Goal: Task Accomplishment & Management: Manage account settings

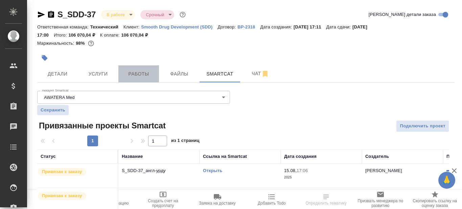
click at [139, 72] on span "Работы" at bounding box center [138, 74] width 32 height 8
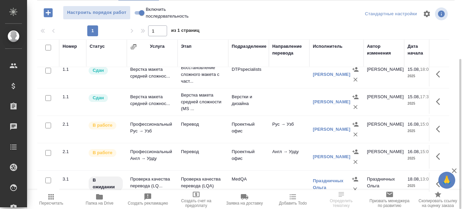
scroll to position [68, 0]
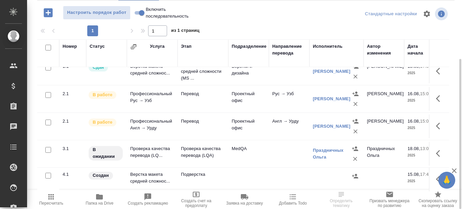
click at [202, 30] on td "Перевод" at bounding box center [203, 16] width 51 height 27
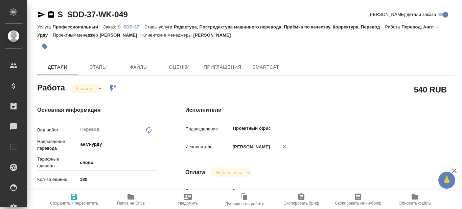
type textarea "x"
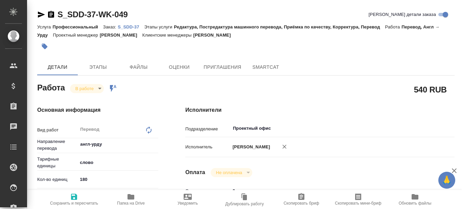
type textarea "x"
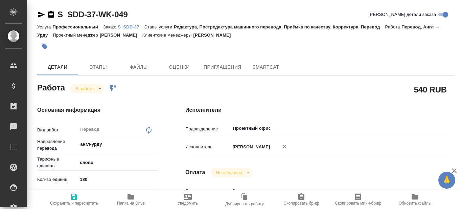
type textarea "x"
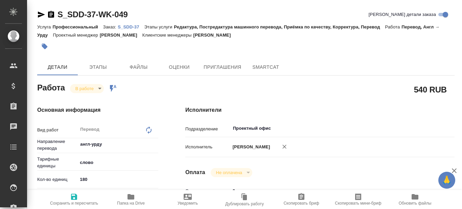
type textarea "x"
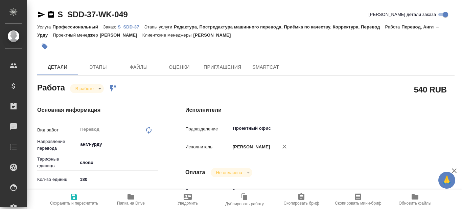
type textarea "x"
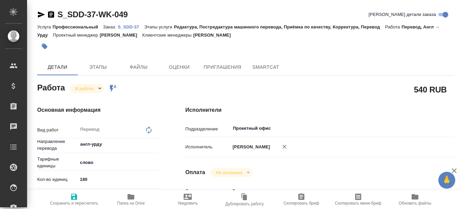
type textarea "x"
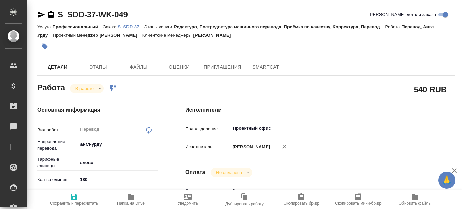
type textarea "x"
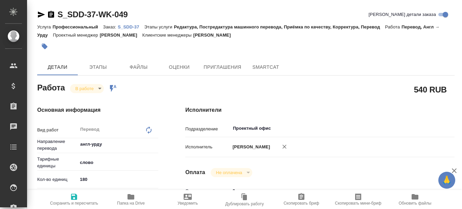
type textarea "x"
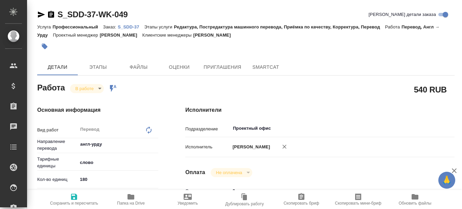
type textarea "x"
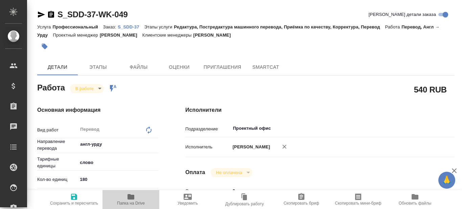
click at [133, 199] on icon "button" at bounding box center [131, 196] width 7 height 5
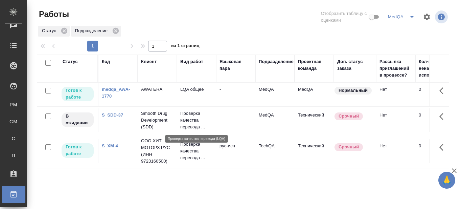
click at [180, 117] on p "Проверка качества перевода ..." at bounding box center [196, 120] width 32 height 20
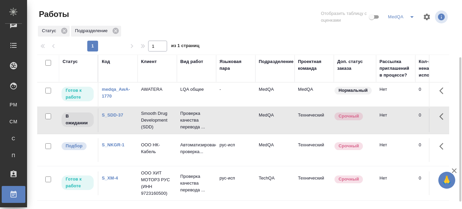
scroll to position [68, 0]
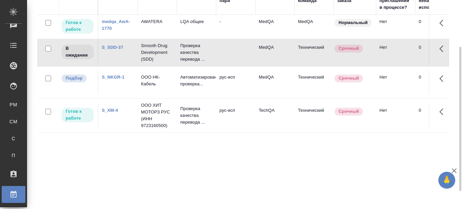
click at [249, 166] on div "Статус Код Клиент Вид работ Языковая пара Подразделение Проектная команда Доп. …" at bounding box center [243, 109] width 412 height 244
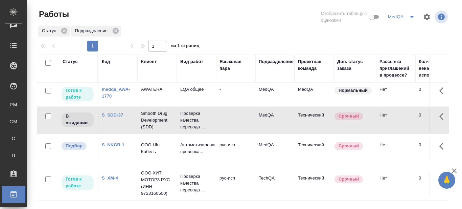
click at [255, 30] on div "Статус Подразделение" at bounding box center [243, 31] width 412 height 12
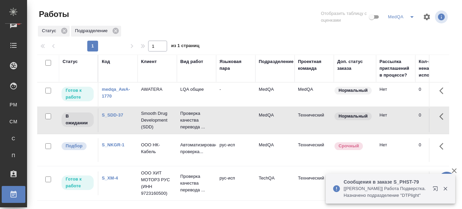
click at [270, 20] on div at bounding box center [245, 17] width 139 height 16
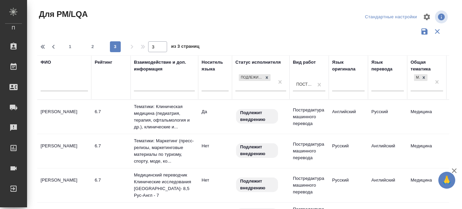
click at [63, 119] on td "Генералова Елена Владимировна" at bounding box center [64, 117] width 54 height 24
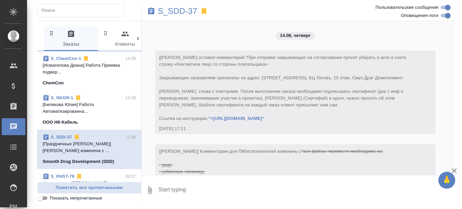
scroll to position [16000, 0]
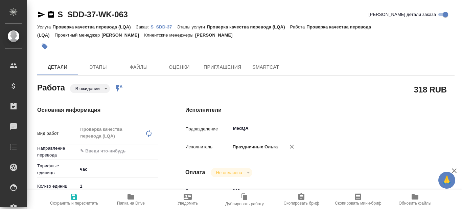
type textarea "x"
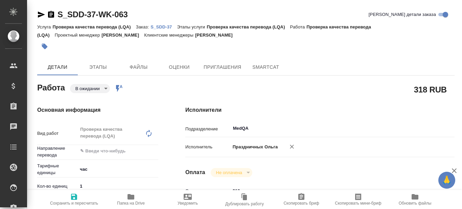
type textarea "x"
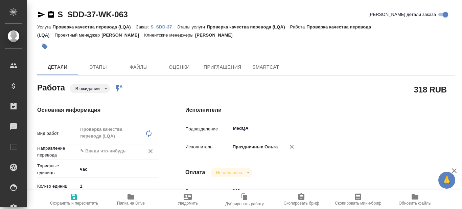
scroll to position [34, 0]
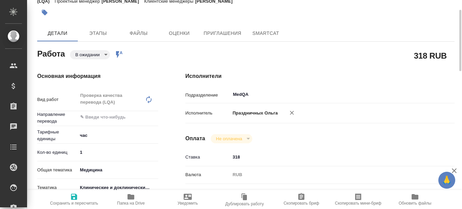
type textarea "x"
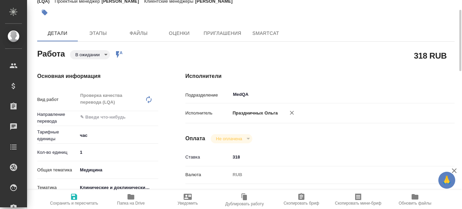
type textarea "x"
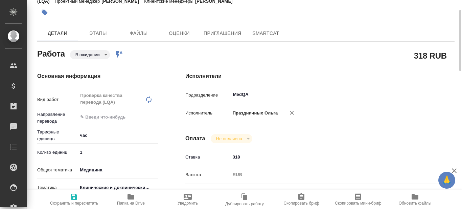
click at [103, 53] on body "🙏 .cls-1 fill:#fff; AWATERA Prazdnichnykh Olga Клиенты Спецификации Заказы 0 Ча…" at bounding box center [231, 104] width 462 height 209
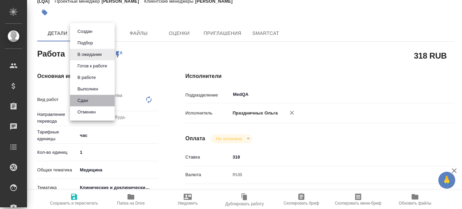
click at [96, 96] on li "Сдан" at bounding box center [92, 100] width 45 height 11
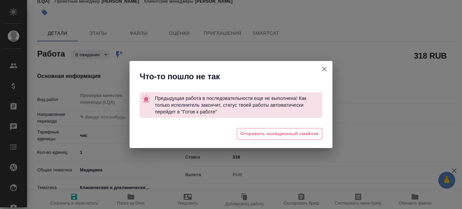
type textarea "x"
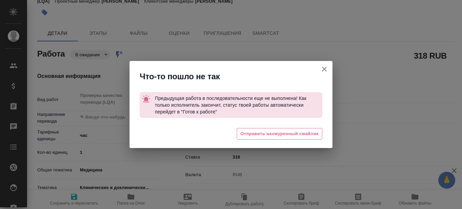
type textarea "x"
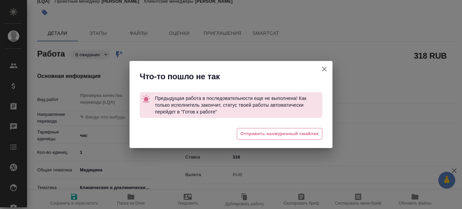
type textarea "x"
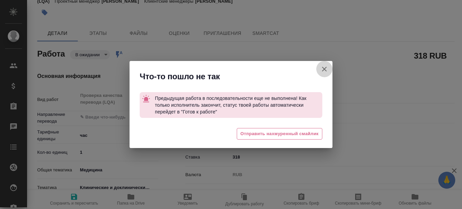
click at [322, 71] on icon "button" at bounding box center [324, 69] width 8 height 8
type textarea "x"
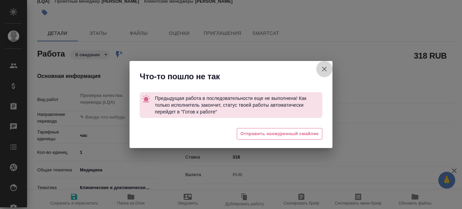
type textarea "x"
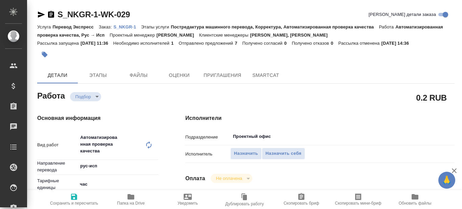
type textarea "x"
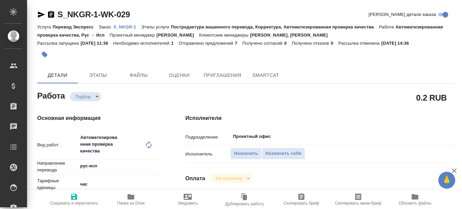
type textarea "x"
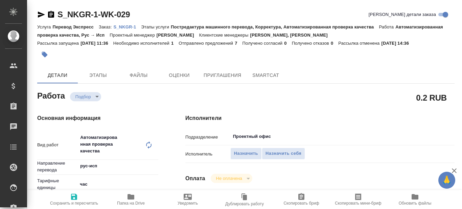
type textarea "x"
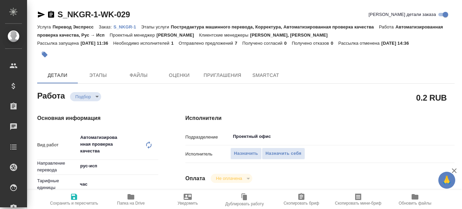
type textarea "x"
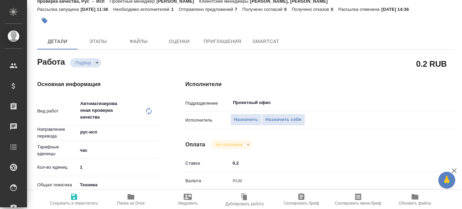
type textarea "x"
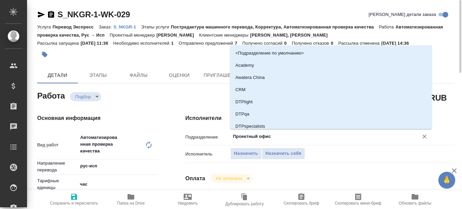
click at [263, 137] on input "Проектный офис" at bounding box center [319, 136] width 175 height 8
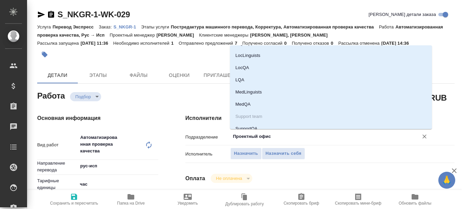
scroll to position [169, 0]
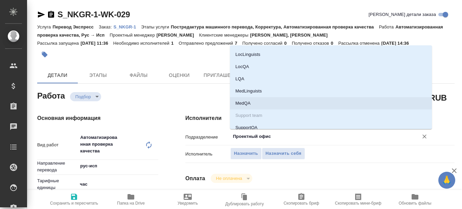
click at [265, 102] on li "MedQA" at bounding box center [331, 103] width 202 height 12
type textarea "x"
type input "MedQA"
type textarea "x"
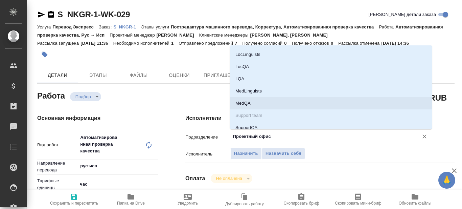
type textarea "x"
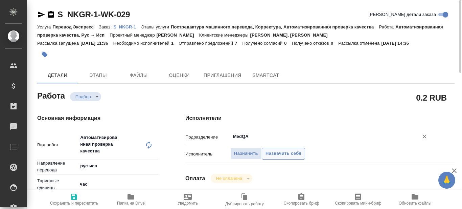
click at [291, 152] on span "Назначить себя" at bounding box center [283, 153] width 36 height 8
type textarea "x"
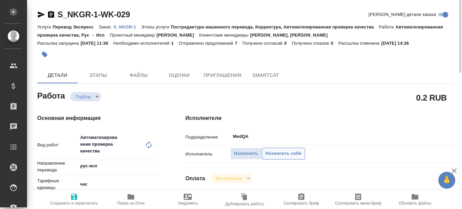
type textarea "x"
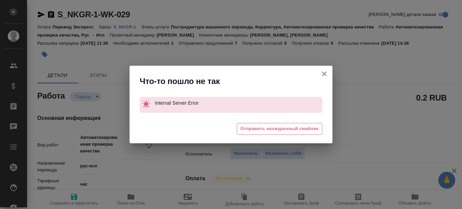
click at [321, 73] on icon "button" at bounding box center [324, 74] width 8 height 8
type textarea "x"
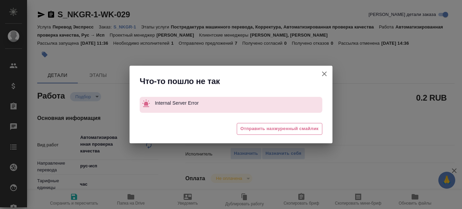
type textarea "x"
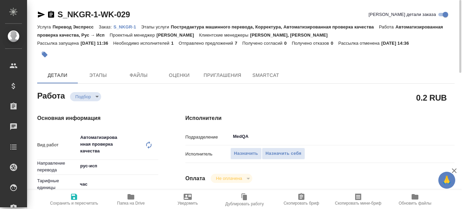
click at [75, 200] on icon "button" at bounding box center [74, 196] width 6 height 6
type textarea "x"
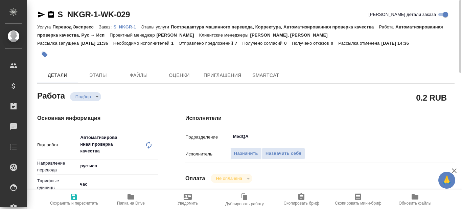
type textarea "x"
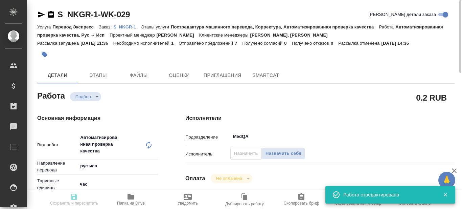
type textarea "x"
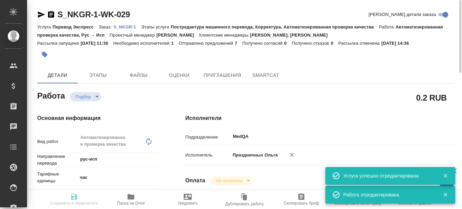
type input "recruiting"
type textarea "Автоматизированная проверка качества"
type textarea "x"
type input "рус-исп"
type input "5a8b1489cc6b4906c91bfd93"
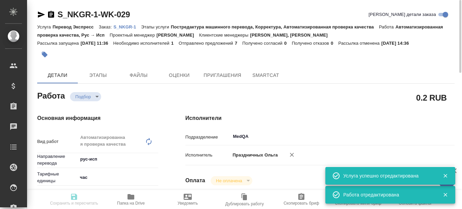
type input "1"
type input "tech"
type input "614984d8deb28370d38bb28f"
checkbox input "true"
type input "20.08.2025 11:00"
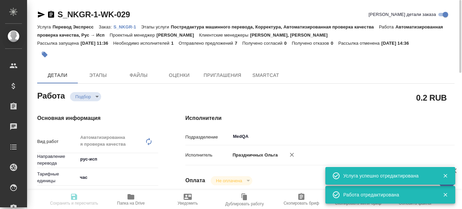
type input "21.08.2025 17:00"
type input "25.08.2025 17:00"
type input "MedQA"
type input "notPayed"
type input "0.2"
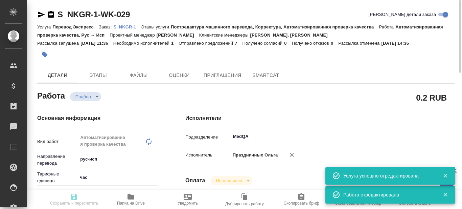
type input "RUB"
type input "Праздничных Ольга"
type textarea "x"
type textarea "/Clients/ООО НК-Кабель/Orders/S_NKGR-1/Corrected/S_NKGR-1-WK-029"
type textarea "x"
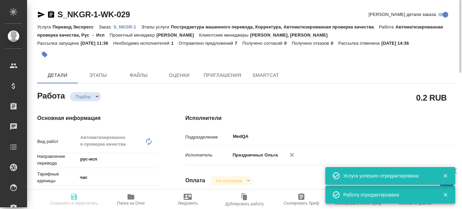
type input "S_NKGR-1"
type input "Перевод Экспресс"
type input "Постредактура машинного перевода, Корректура, Автоматизированная проверка качес…"
type input "Никифорова Валерия, Усманова Ольга"
type input "Малофеева Екатерина"
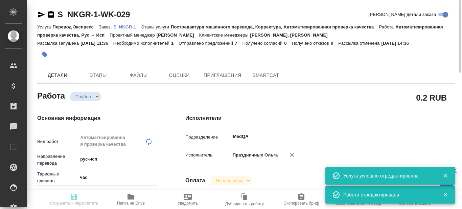
type input "/Clients/ООО НК-Кабель/Orders/S_NKGR-1"
type textarea "x"
type textarea "рус-англ, рус-исп (соотв папкам) заверение печатью компании ВАЖНО: ориентир на …"
type textarea "x"
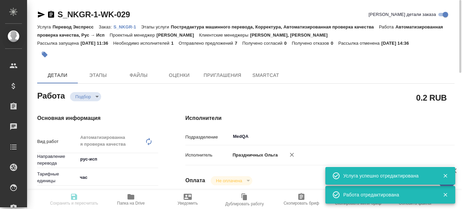
type textarea "x"
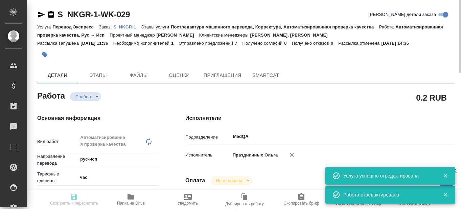
type textarea "x"
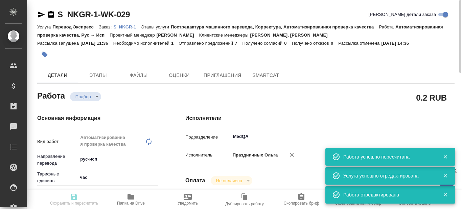
type input "recruiting"
type textarea "Автоматизированная проверка качества"
type textarea "x"
type input "рус-исп"
type input "5a8b1489cc6b4906c91bfd93"
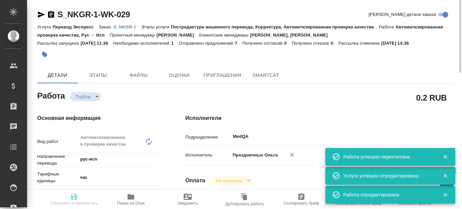
type input "1"
type input "tech"
type input "614984d8deb28370d38bb28f"
checkbox input "true"
type input "20.08.2025 11:00"
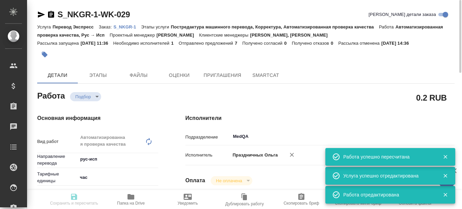
type input "21.08.2025 17:00"
type input "25.08.2025 17:00"
type input "MedQA"
type input "notPayed"
type input "0.2"
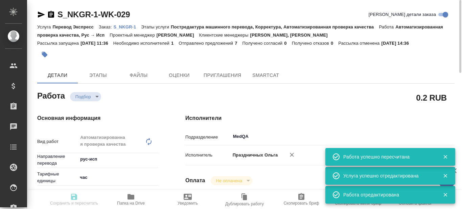
type input "RUB"
type input "Праздничных Ольга"
type textarea "x"
type textarea "/Clients/ООО НК-Кабель/Orders/S_NKGR-1/Corrected/S_NKGR-1-WK-029"
type textarea "x"
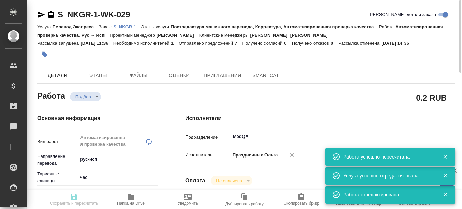
type input "S_NKGR-1"
type input "Перевод Экспресс"
type input "Постредактура машинного перевода, Корректура, Автоматизированная проверка качес…"
type input "Никифорова Валерия, Усманова Ольга"
type input "Малофеева Екатерина"
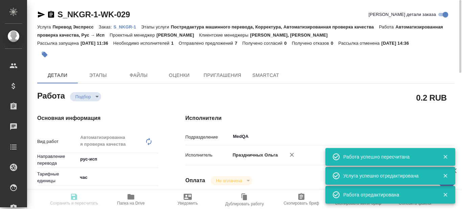
type input "/Clients/ООО НК-Кабель/Orders/S_NKGR-1"
type textarea "x"
type textarea "рус-англ, рус-исп (соотв папкам) заверение печатью компании ВАЖНО: ориентир на …"
type textarea "x"
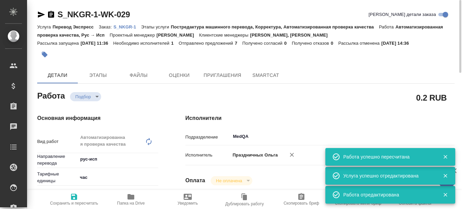
type textarea "x"
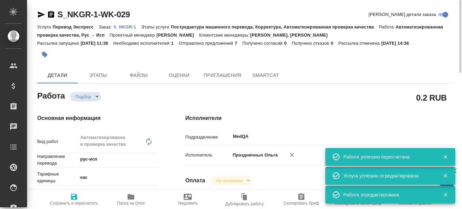
type textarea "x"
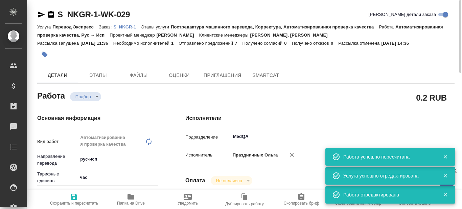
type textarea "x"
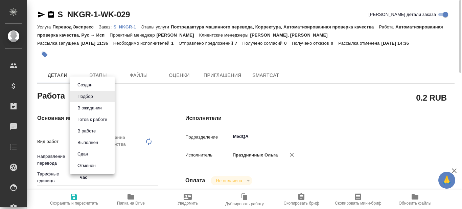
click at [97, 97] on body "🙏 .cls-1 fill:#fff; AWATERA Prazdnichnykh Olga Клиенты Спецификации Заказы 0 Ча…" at bounding box center [231, 104] width 462 height 209
click at [160, 97] on div at bounding box center [231, 104] width 462 height 209
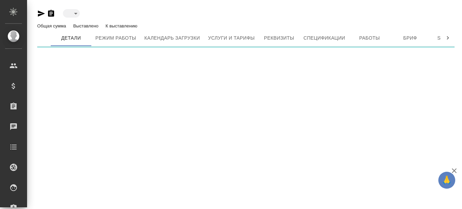
type input "toBeImplemented"
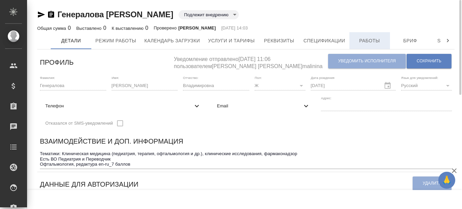
click at [377, 44] on span "Работы" at bounding box center [369, 41] width 32 height 8
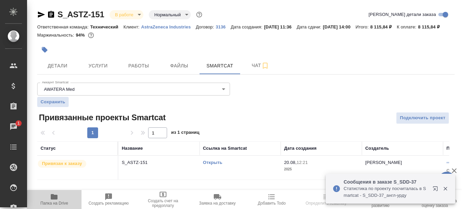
click at [50, 200] on icon "button" at bounding box center [54, 196] width 8 height 8
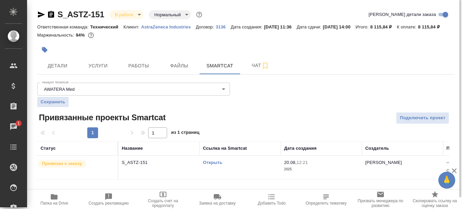
click at [215, 165] on link "Открыть" at bounding box center [212, 162] width 19 height 5
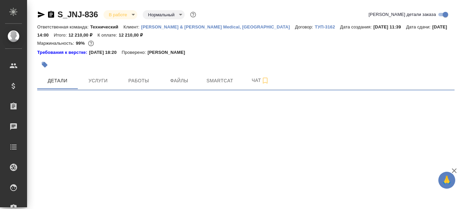
select select "RU"
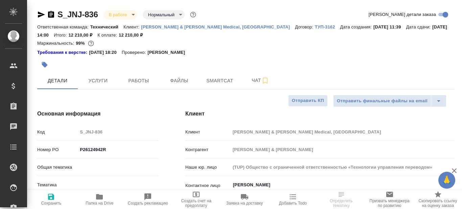
type textarea "x"
type input "Технический"
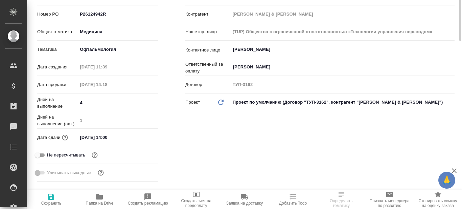
scroll to position [169, 0]
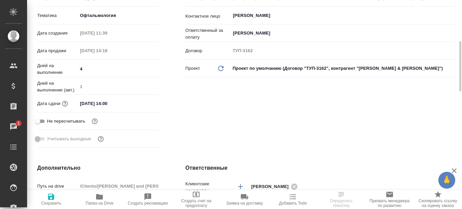
click at [96, 202] on span "Папка на Drive" at bounding box center [100, 203] width 28 height 5
type textarea "x"
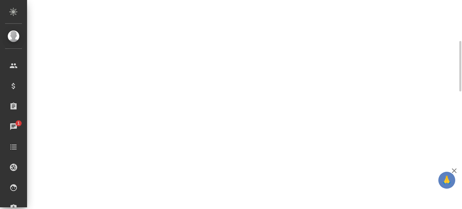
select select "RU"
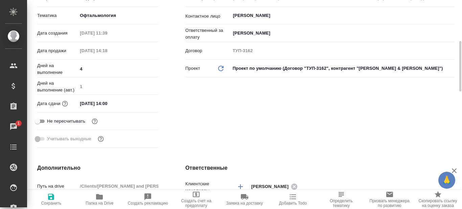
type textarea "x"
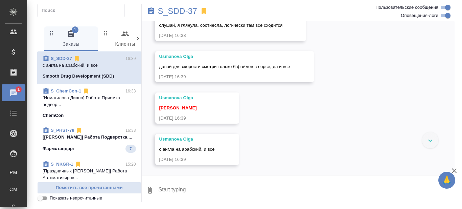
scroll to position [17798, 0]
click at [86, 140] on p "[Заборова Александра] Работа Подверстка...." at bounding box center [89, 137] width 93 height 7
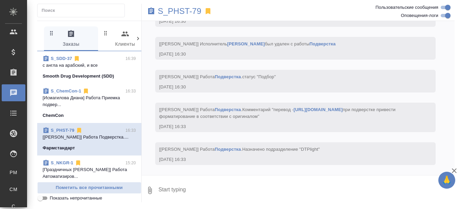
scroll to position [2938, 0]
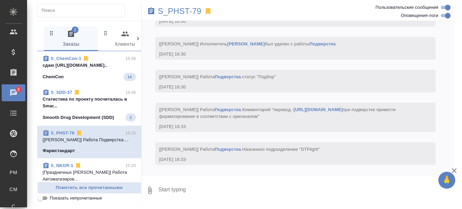
click at [70, 61] on link "S_ChemCon-1" at bounding box center [66, 58] width 30 height 5
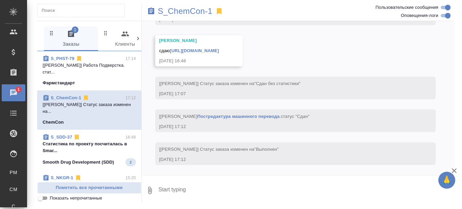
scroll to position [14713, 0]
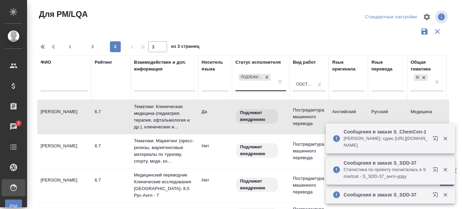
scroll to position [229, 0]
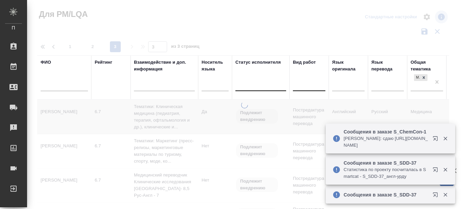
click at [302, 86] on div at bounding box center [309, 84] width 32 height 10
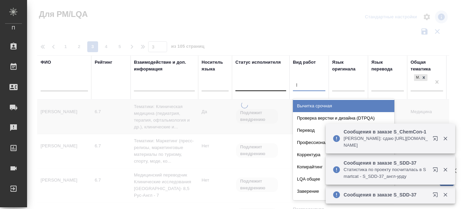
type input "ред"
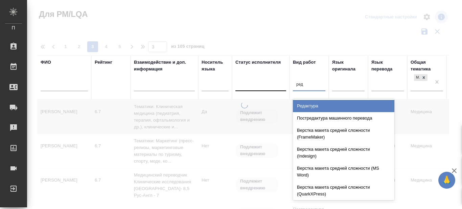
click at [311, 107] on div "Редактура" at bounding box center [343, 106] width 101 height 12
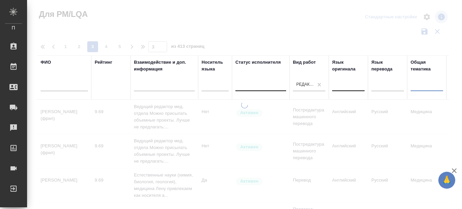
click at [351, 87] on div at bounding box center [348, 84] width 32 height 10
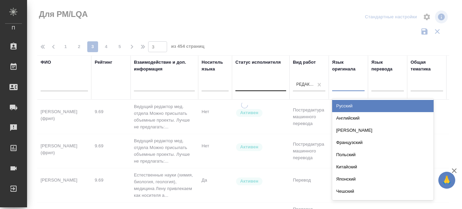
click at [344, 117] on div "Английский" at bounding box center [382, 118] width 101 height 12
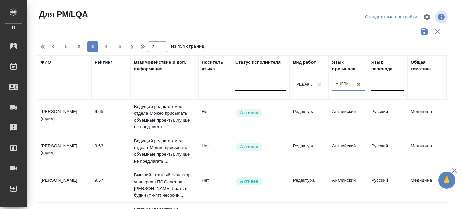
click at [385, 84] on div at bounding box center [387, 84] width 32 height 10
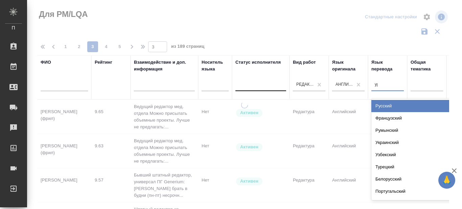
type input "урд"
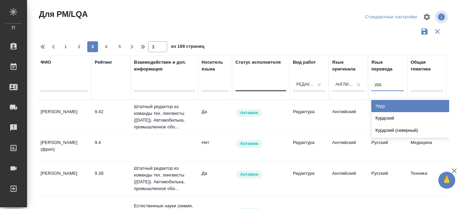
click at [387, 107] on div "Урду" at bounding box center [421, 106] width 101 height 12
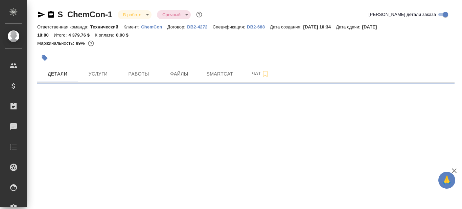
select select "RU"
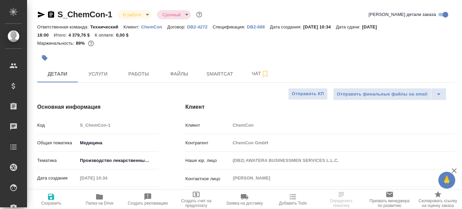
type textarea "x"
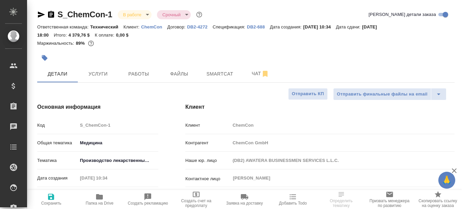
type textarea "x"
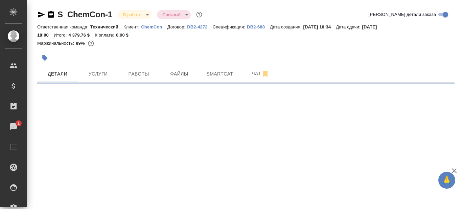
select select "RU"
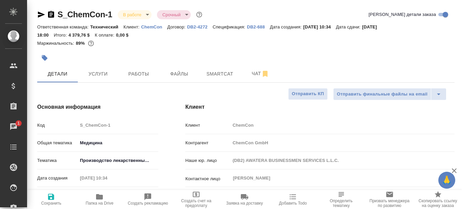
type textarea "x"
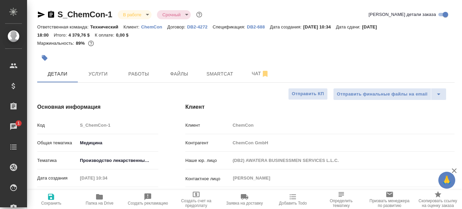
type textarea "x"
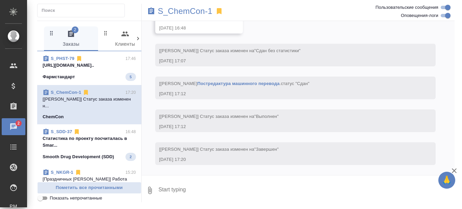
scroll to position [34, 0]
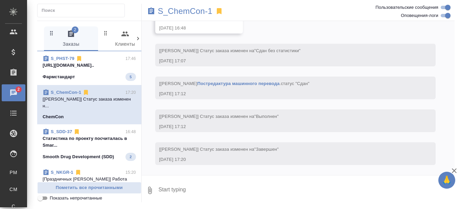
click at [94, 143] on p "Cтатистика по проекту посчиталась в Smar..." at bounding box center [89, 142] width 93 height 14
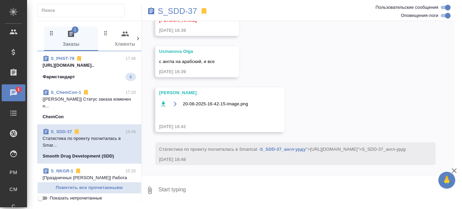
scroll to position [18052, 0]
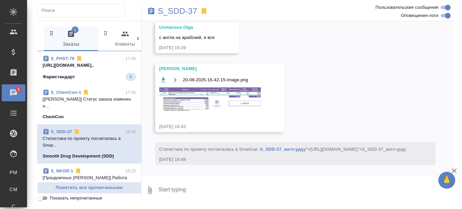
click at [212, 91] on img at bounding box center [209, 99] width 101 height 24
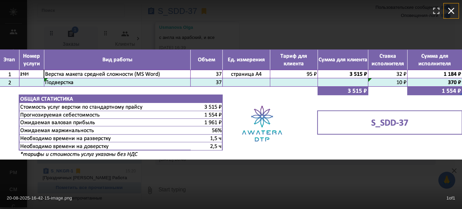
click at [453, 11] on icon "button" at bounding box center [451, 10] width 11 height 11
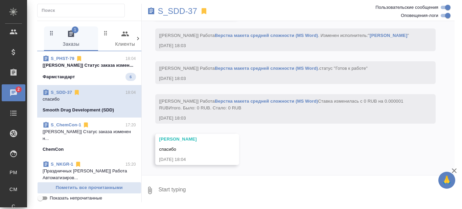
scroll to position [18499, 0]
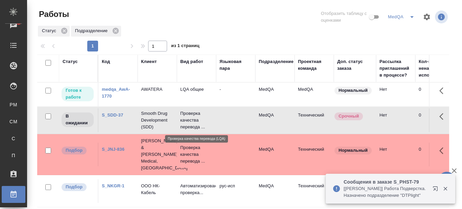
scroll to position [34, 0]
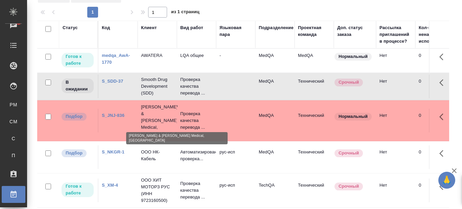
click at [156, 116] on p "Johnson & Johnson Medical, Russia" at bounding box center [157, 120] width 32 height 34
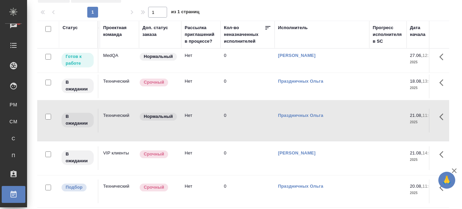
scroll to position [0, 0]
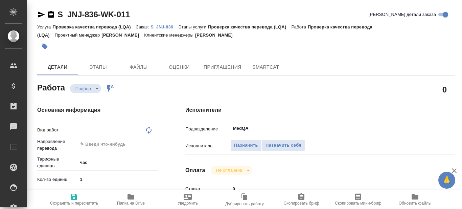
type textarea "x"
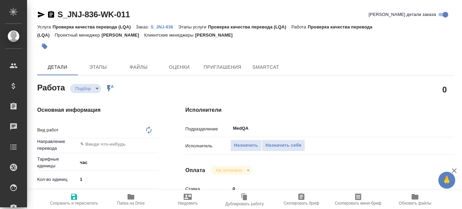
type textarea "x"
type textarea "Проверка качества перевода (LQA)"
type textarea "x"
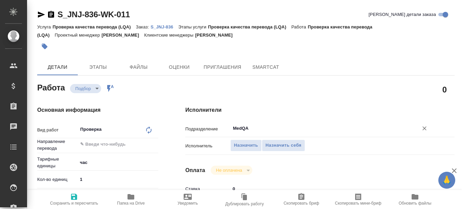
type textarea "x"
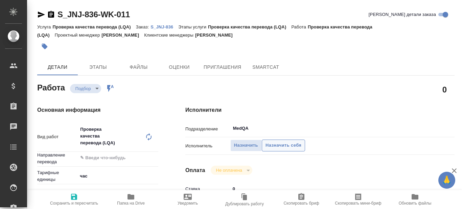
type textarea "x"
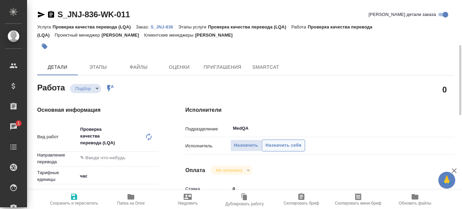
scroll to position [34, 0]
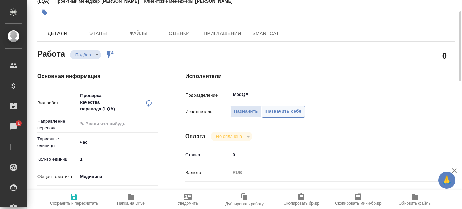
click at [290, 111] on span "Назначить себя" at bounding box center [283, 112] width 36 height 8
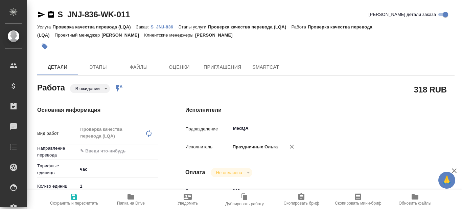
type textarea "x"
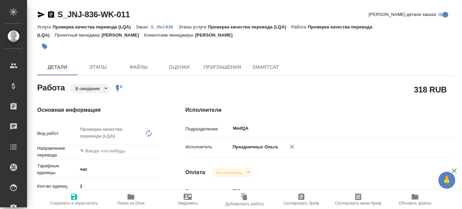
type textarea "x"
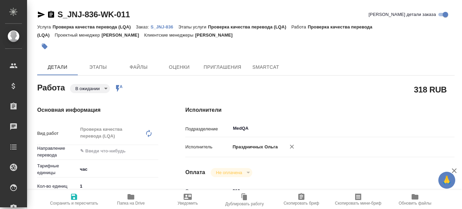
type textarea "x"
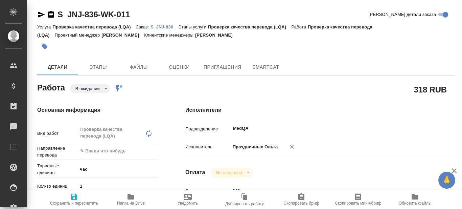
type textarea "x"
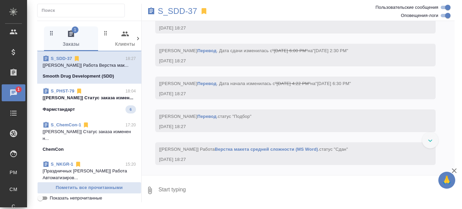
scroll to position [18662, 0]
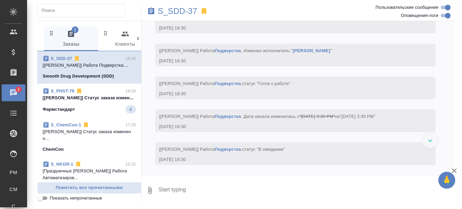
scroll to position [19282, 0]
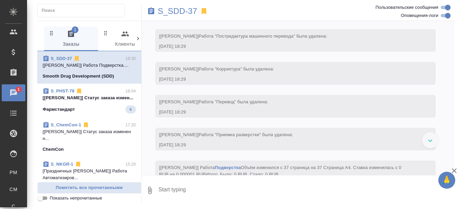
scroll to position [18943, 0]
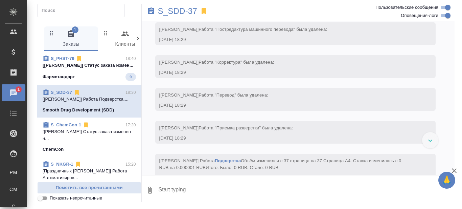
click at [61, 95] on link "S_SDD-37" at bounding box center [61, 92] width 21 height 5
click at [101, 69] on p "[Сергеева Анастасия] Статус заказа измен..." at bounding box center [89, 65] width 93 height 7
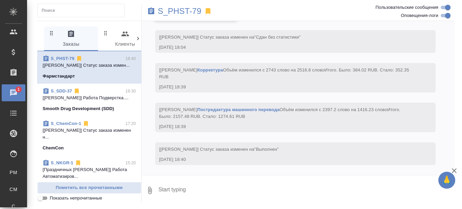
scroll to position [3341, 0]
click at [176, 16] on div "S_PHST-79" at bounding box center [246, 11] width 209 height 15
click at [180, 11] on p "S_PHST-79" at bounding box center [180, 11] width 44 height 7
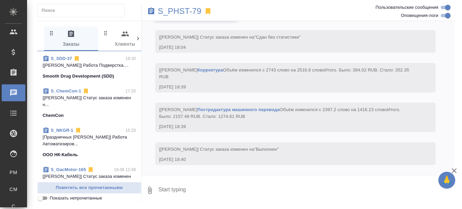
click at [100, 147] on p "[Праздничных Ольга] Работа Автоматизиров..." at bounding box center [89, 141] width 93 height 14
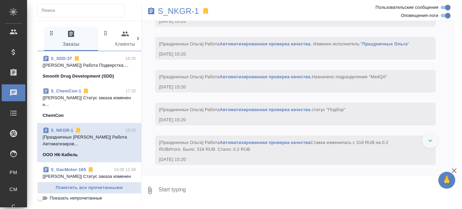
scroll to position [5912, 0]
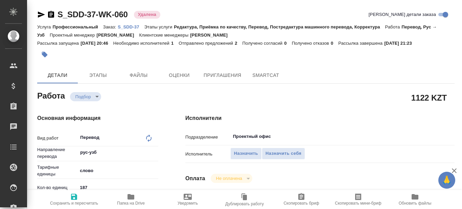
type textarea "x"
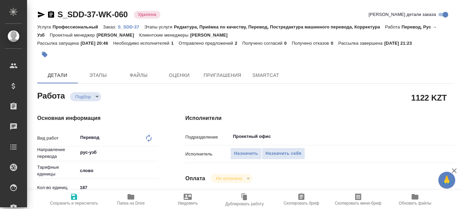
type textarea "x"
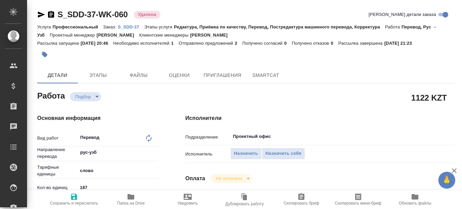
type textarea "x"
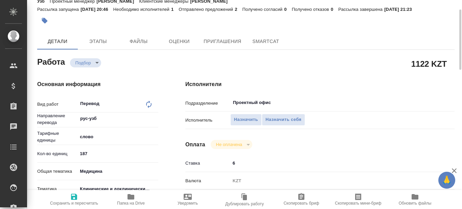
type textarea "x"
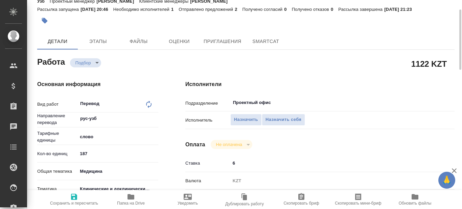
scroll to position [68, 0]
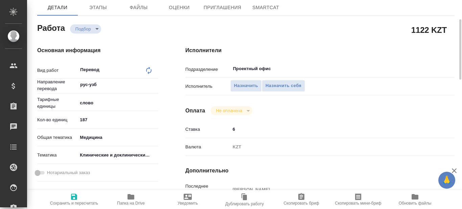
type textarea "x"
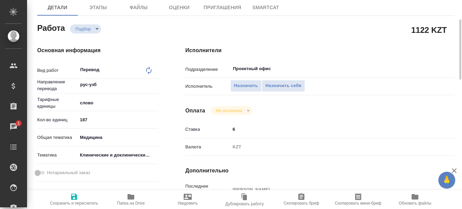
scroll to position [0, 0]
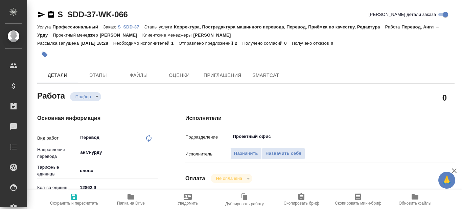
type textarea "x"
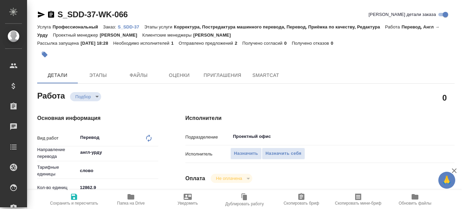
type textarea "x"
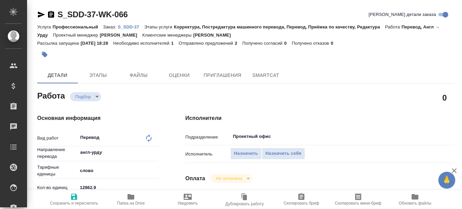
type textarea "x"
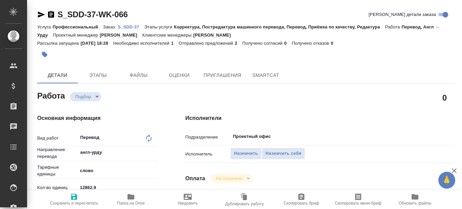
type textarea "x"
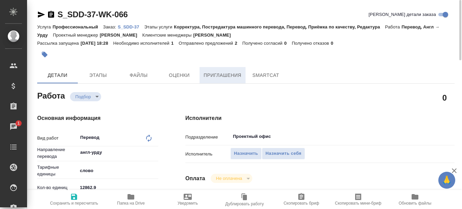
click at [225, 75] on span "Приглашения" at bounding box center [223, 75] width 38 height 8
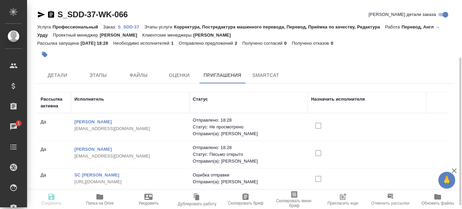
scroll to position [34, 0]
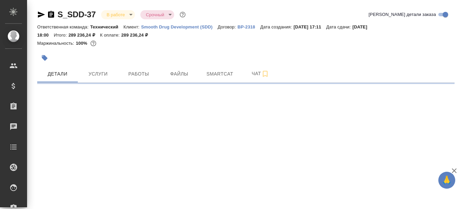
select select "RU"
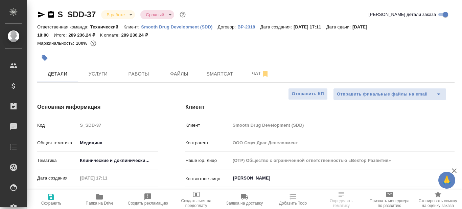
click at [40, 15] on icon "button" at bounding box center [41, 14] width 8 height 8
type textarea "x"
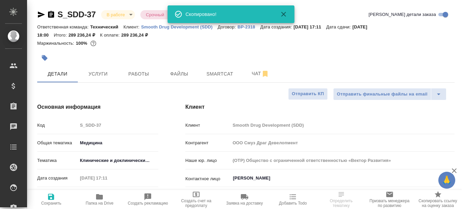
type input "[PERSON_NAME]"
type input "Павлова Антонина a.pavlova"
type textarea "x"
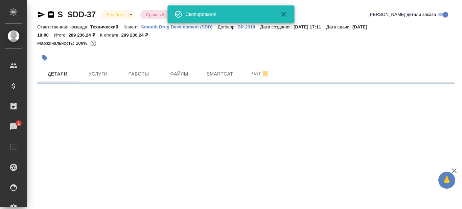
select select "RU"
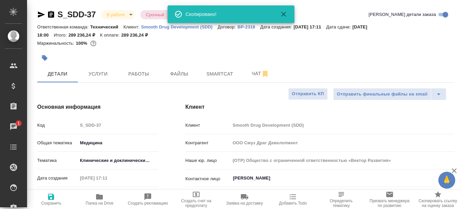
type textarea "x"
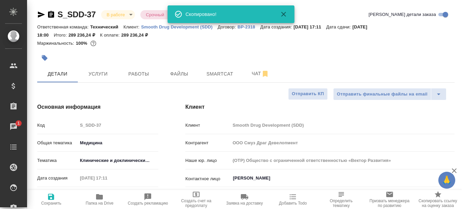
type textarea "x"
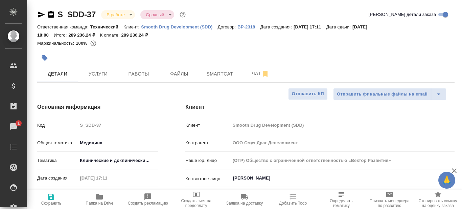
type textarea "x"
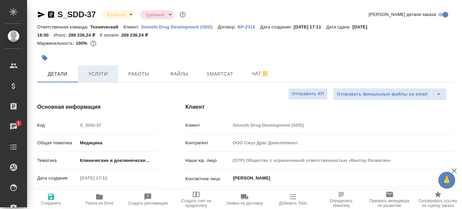
type textarea "x"
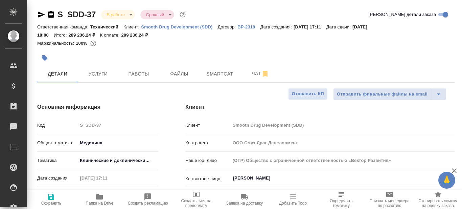
type textarea "x"
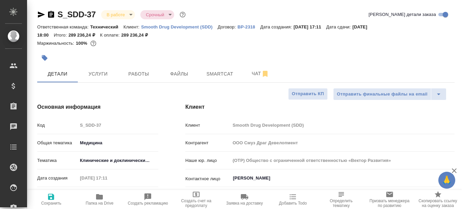
type textarea "x"
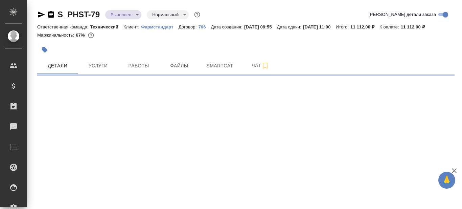
select select "RU"
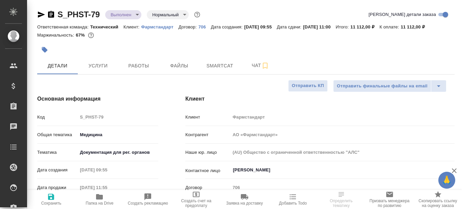
type textarea "x"
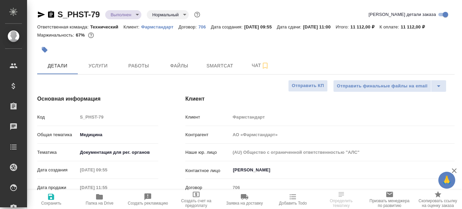
type textarea "x"
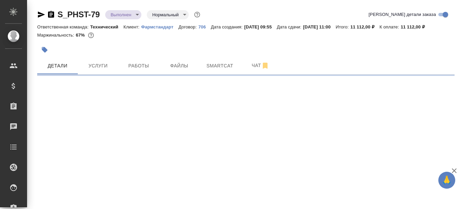
select select "RU"
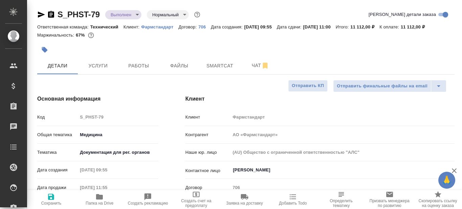
type textarea "x"
click at [135, 68] on span "Работы" at bounding box center [138, 66] width 32 height 8
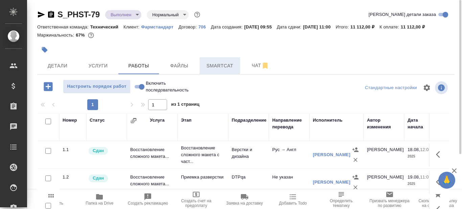
click at [218, 67] on span "Smartcat" at bounding box center [220, 66] width 32 height 8
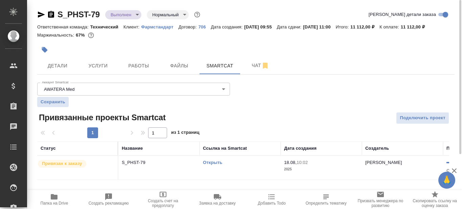
click at [213, 160] on link "Открыть" at bounding box center [212, 162] width 19 height 5
click at [265, 67] on icon "button" at bounding box center [265, 66] width 5 height 6
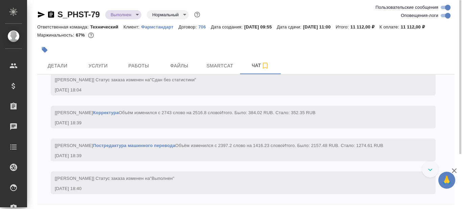
scroll to position [3088, 0]
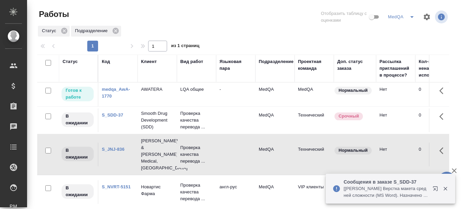
scroll to position [34, 0]
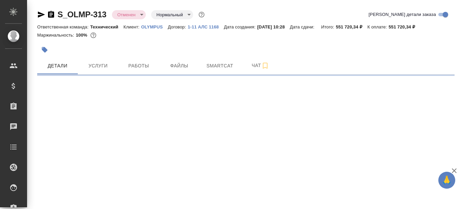
select select "RU"
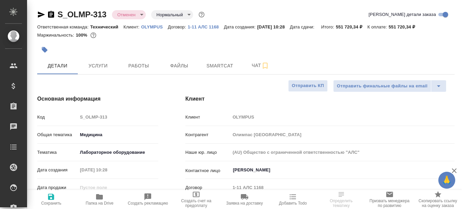
type textarea "x"
click at [98, 202] on span "Папка на Drive" at bounding box center [100, 203] width 28 height 5
type textarea "x"
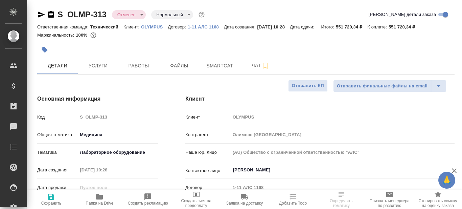
type textarea "x"
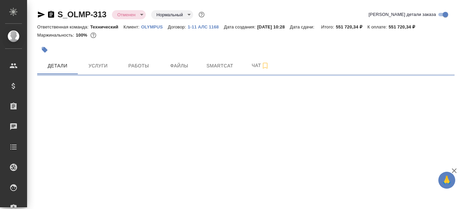
select select "RU"
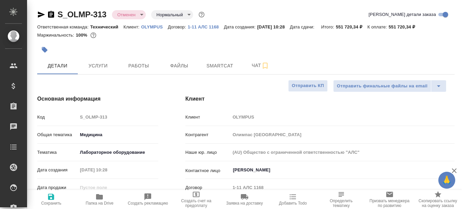
type textarea "x"
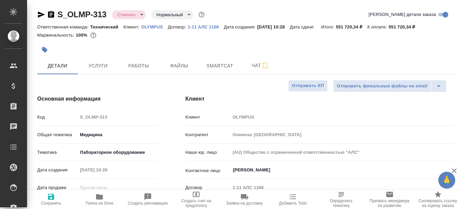
type textarea "x"
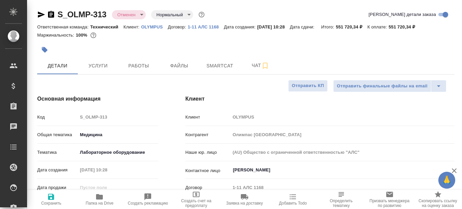
type textarea "x"
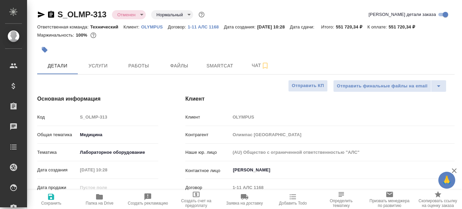
type textarea "x"
